Goal: Book appointment/travel/reservation

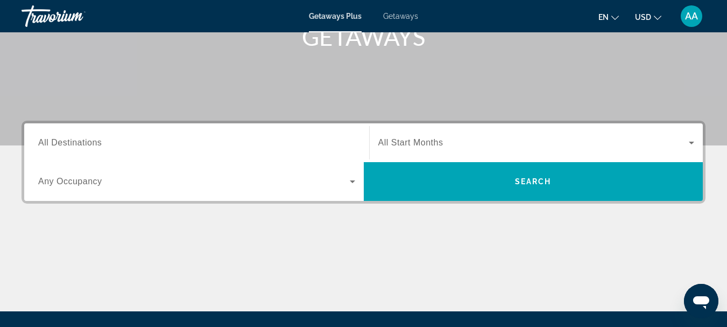
scroll to position [79, 0]
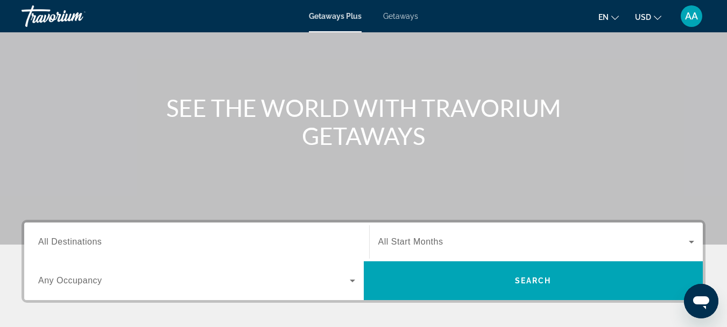
click at [616, 19] on icon "Change language" at bounding box center [616, 18] width 8 height 4
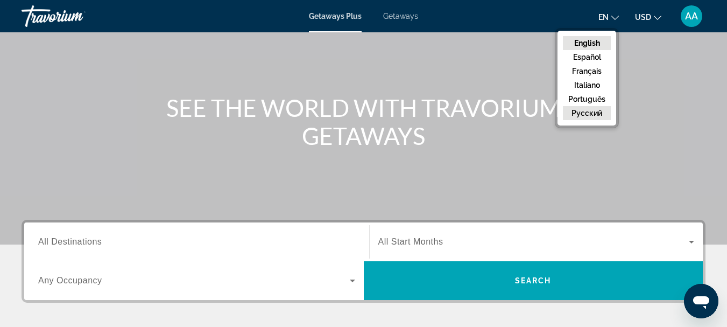
click at [585, 114] on button "русский" at bounding box center [587, 113] width 48 height 14
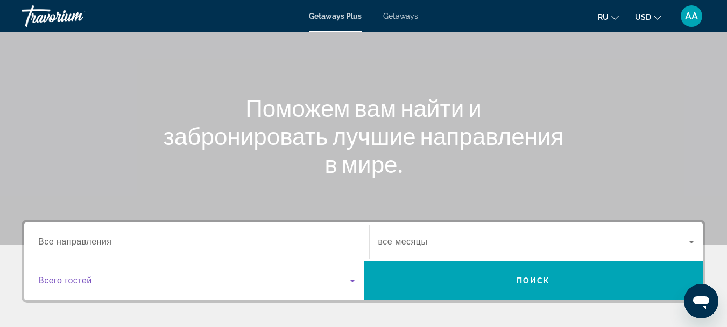
click at [353, 281] on icon "Search widget" at bounding box center [352, 280] width 5 height 3
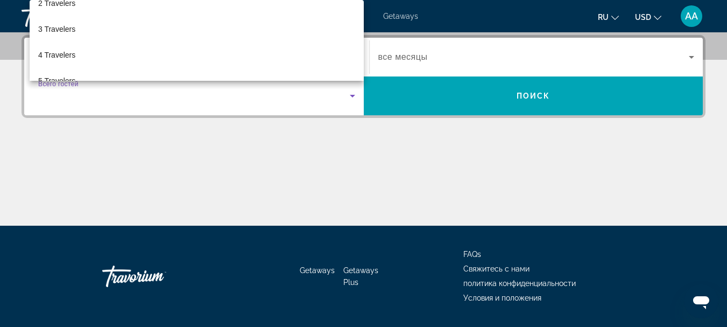
scroll to position [51, 0]
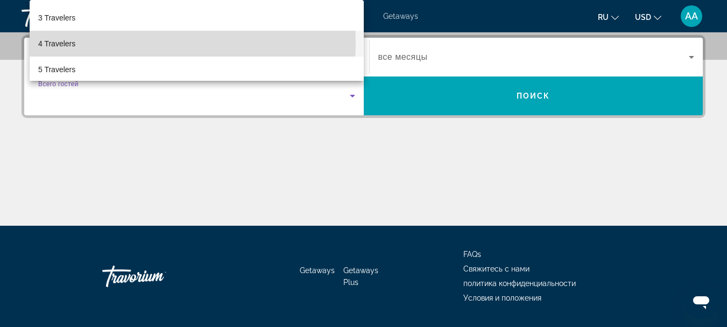
click at [59, 43] on span "4 Travelers" at bounding box center [56, 43] width 37 height 13
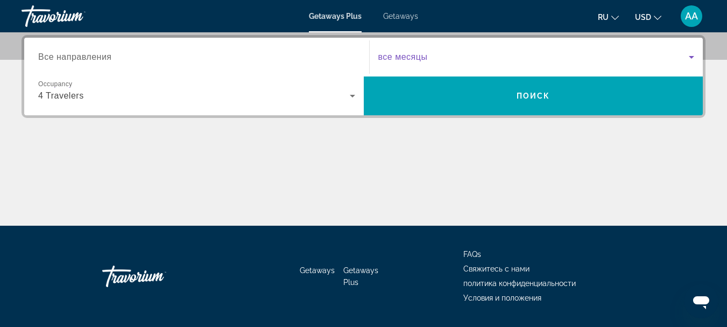
click at [692, 56] on icon "Search widget" at bounding box center [691, 57] width 5 height 3
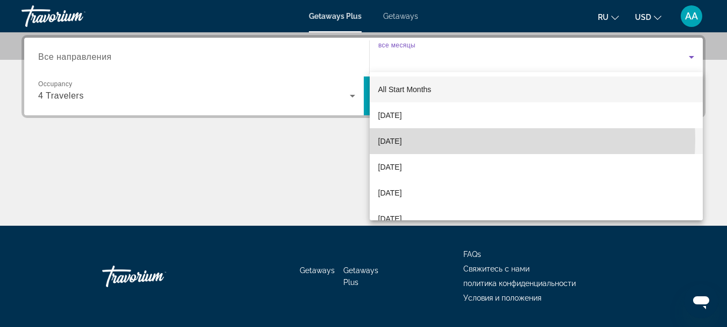
click at [455, 139] on mat-option "[DATE]" at bounding box center [537, 141] width 334 height 26
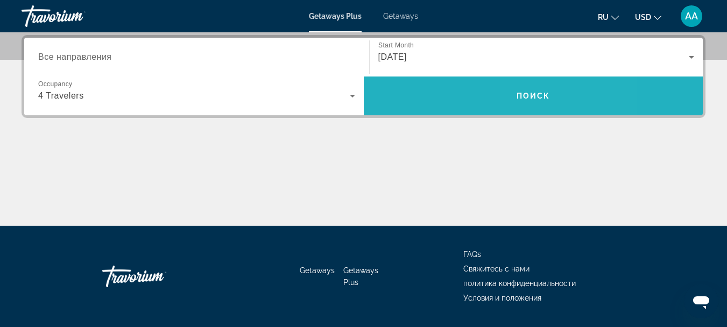
click at [572, 95] on span "Search widget" at bounding box center [534, 96] width 340 height 26
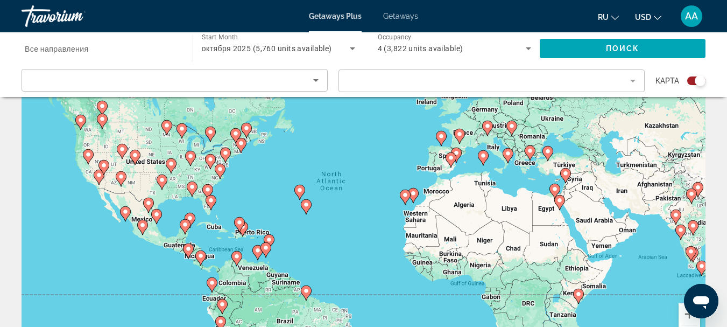
scroll to position [54, 0]
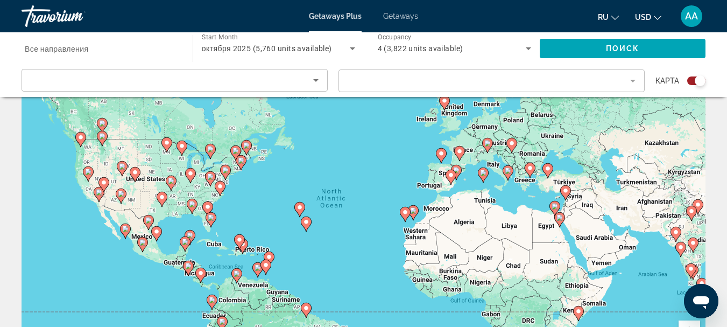
click at [155, 232] on image "Main content" at bounding box center [156, 231] width 6 height 6
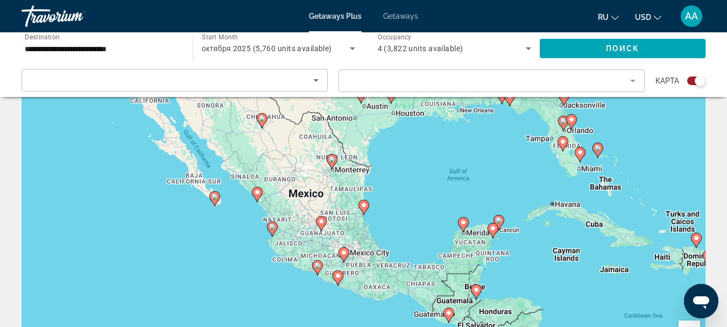
click at [332, 160] on image "Main content" at bounding box center [332, 159] width 6 height 6
type input "**********"
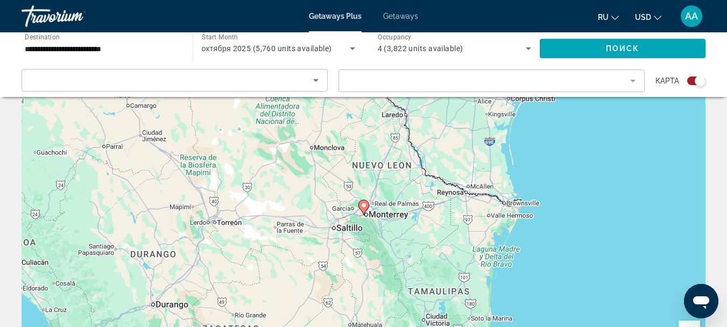
scroll to position [0, 0]
